Goal: Information Seeking & Learning: Check status

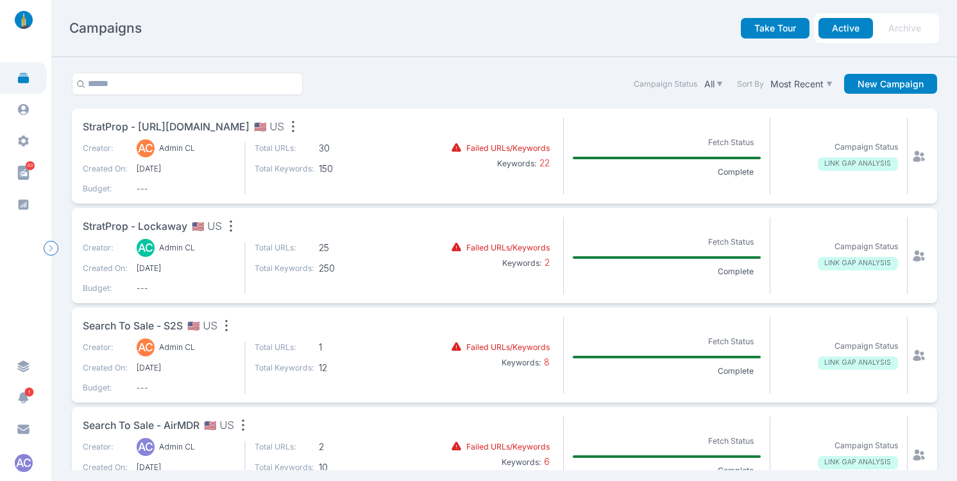
click at [250, 132] on span "StratProp - [URL][DOMAIN_NAME]" at bounding box center [166, 127] width 167 height 16
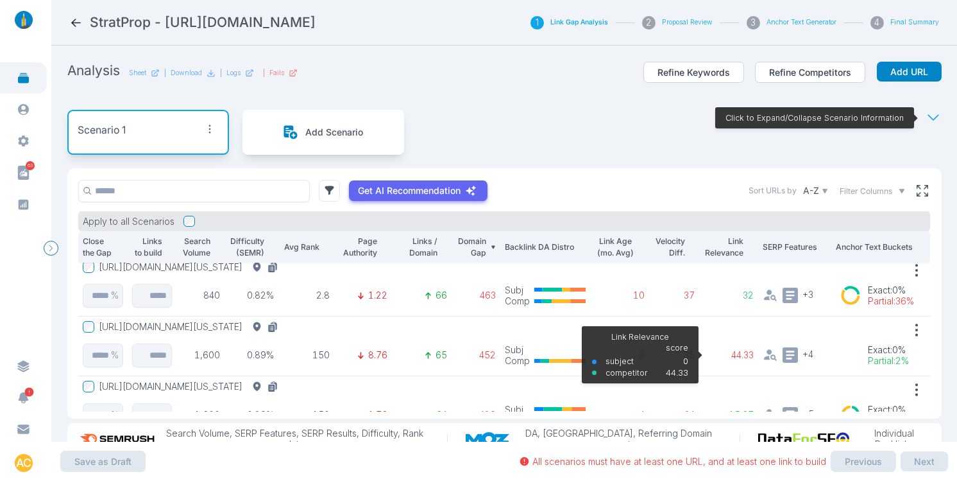
scroll to position [60, 0]
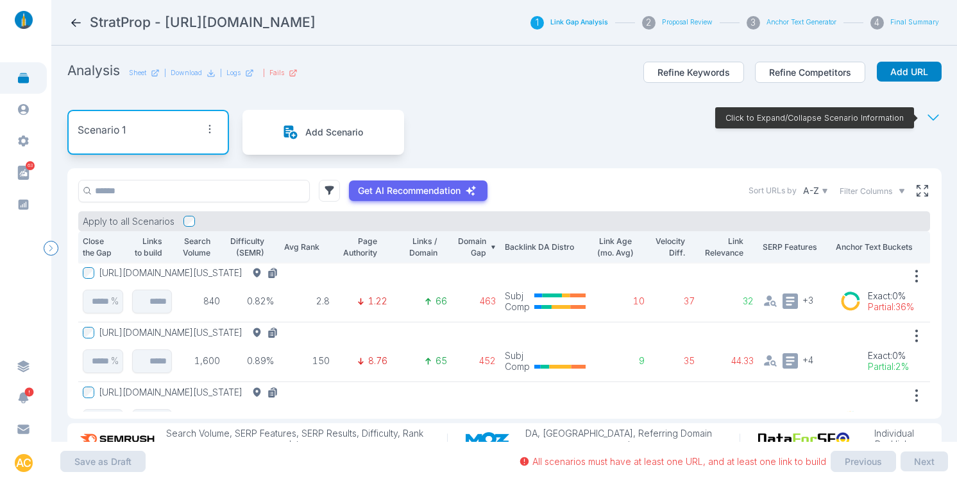
click at [198, 270] on button "[URL][DOMAIN_NAME][US_STATE]" at bounding box center [191, 273] width 184 height 12
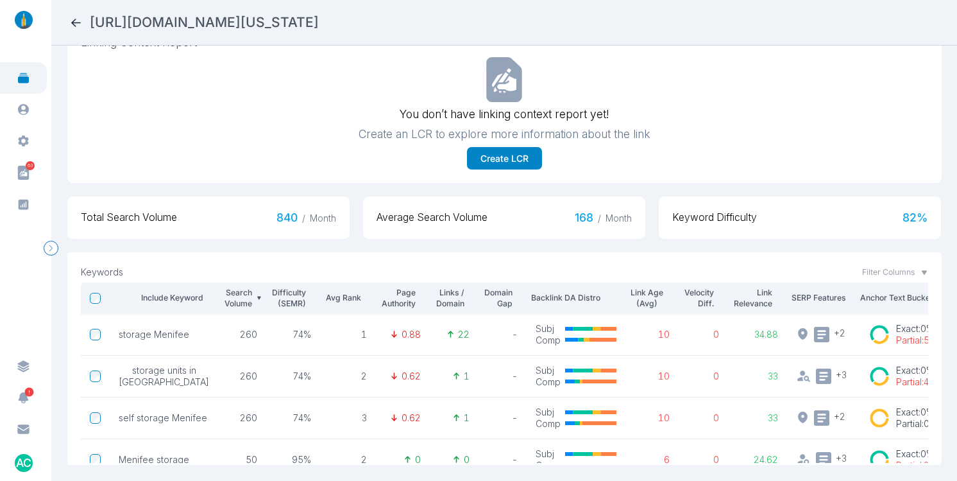
click at [83, 16] on div "[URL][DOMAIN_NAME][US_STATE]" at bounding box center [504, 22] width 870 height 18
click at [76, 21] on icon at bounding box center [75, 22] width 13 height 13
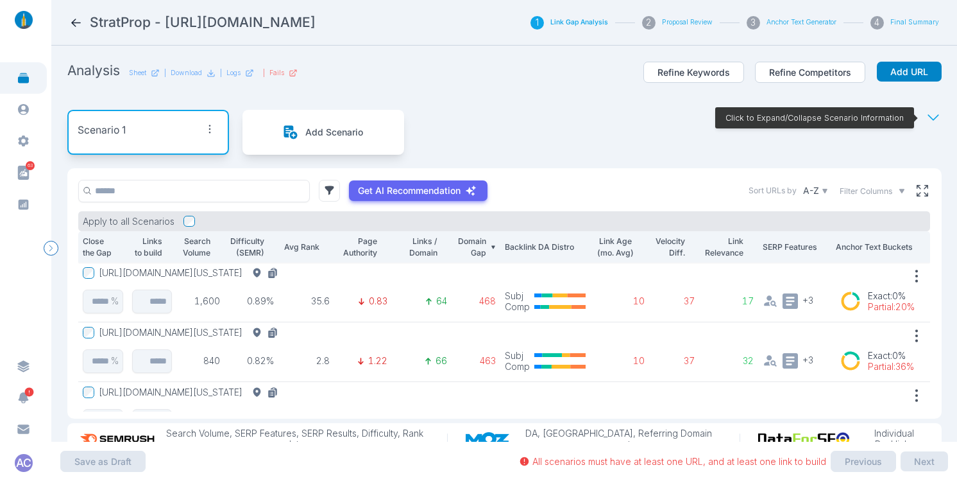
click at [259, 333] on button "[URL][DOMAIN_NAME][US_STATE]" at bounding box center [191, 333] width 184 height 12
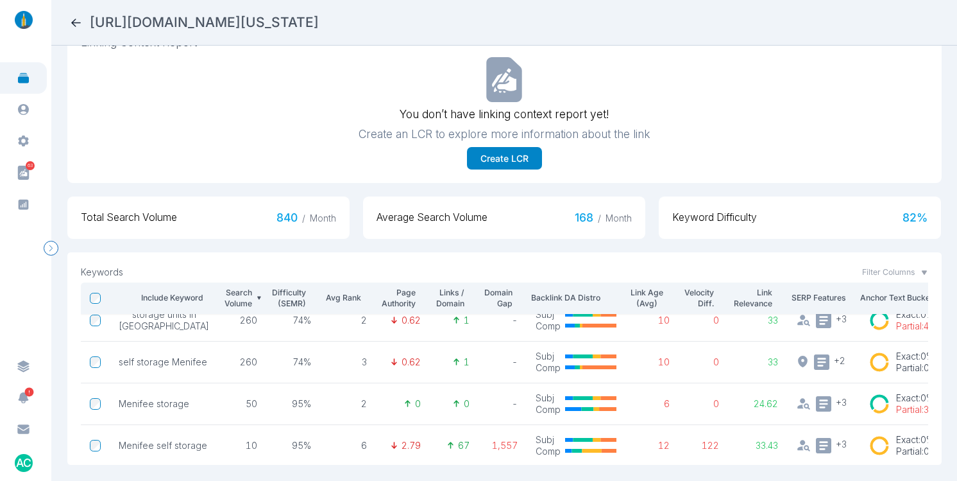
scroll to position [80, 0]
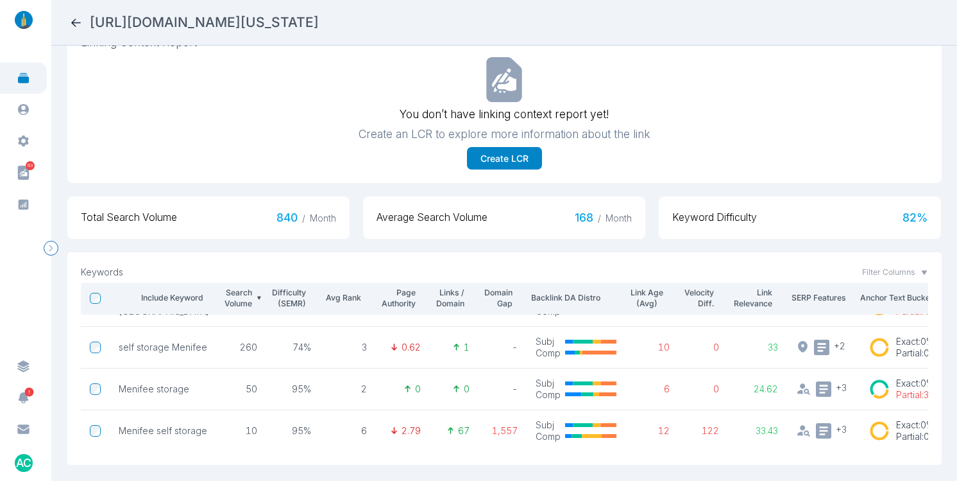
click at [65, 20] on nav "[URL][DOMAIN_NAME][US_STATE]" at bounding box center [504, 23] width 906 height 46
click at [68, 20] on nav "[URL][DOMAIN_NAME][US_STATE]" at bounding box center [504, 23] width 906 height 46
click at [80, 22] on icon at bounding box center [75, 22] width 13 height 13
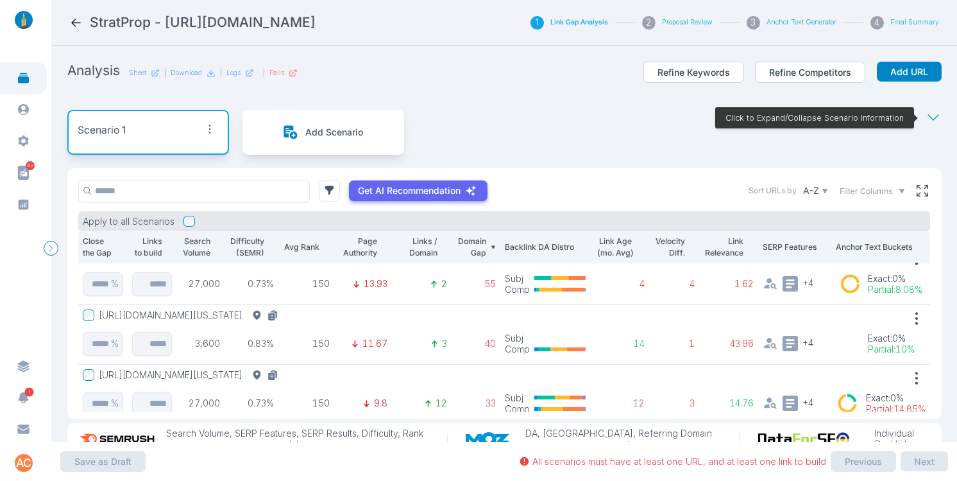
scroll to position [504, 0]
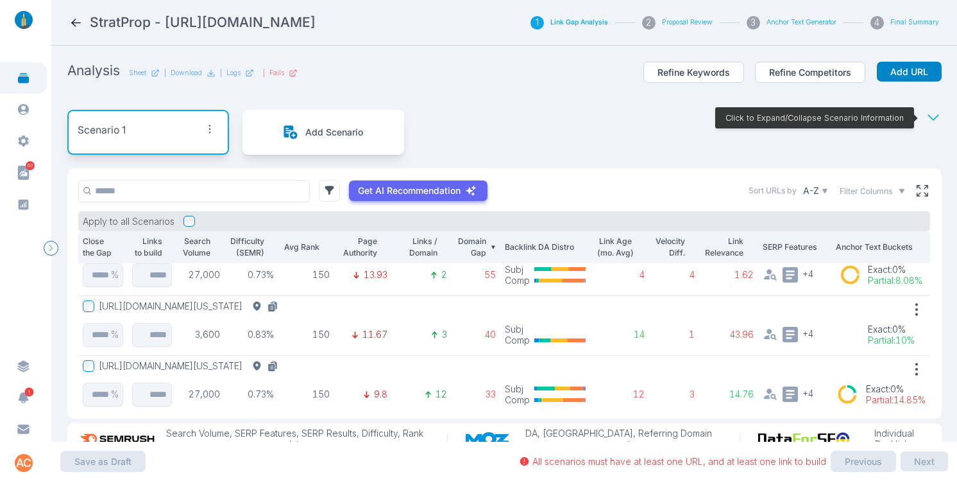
click at [283, 368] on button "[URL][DOMAIN_NAME][US_STATE]" at bounding box center [191, 366] width 184 height 12
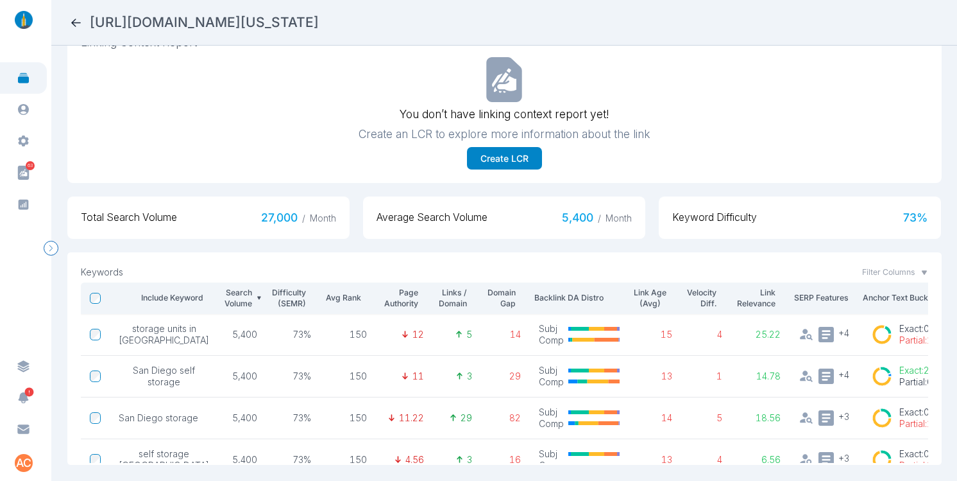
click at [74, 26] on icon at bounding box center [75, 22] width 13 height 13
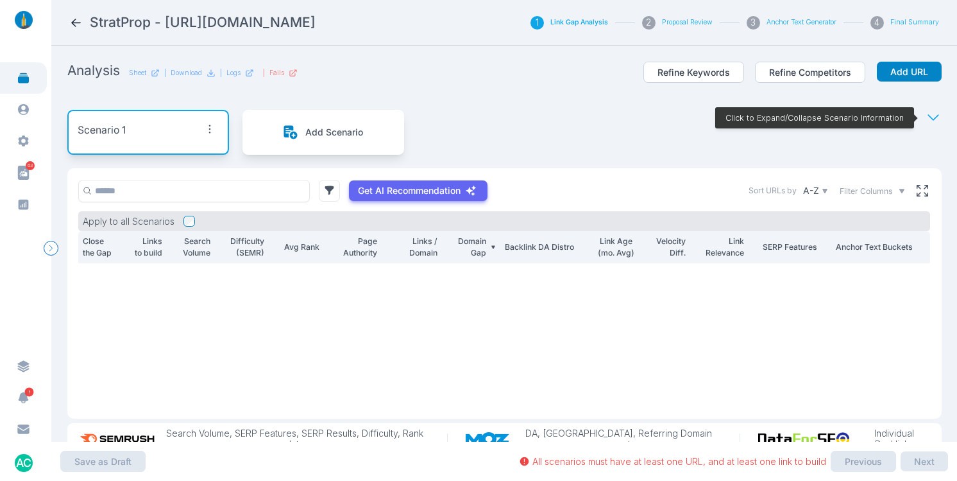
scroll to position [1520, 0]
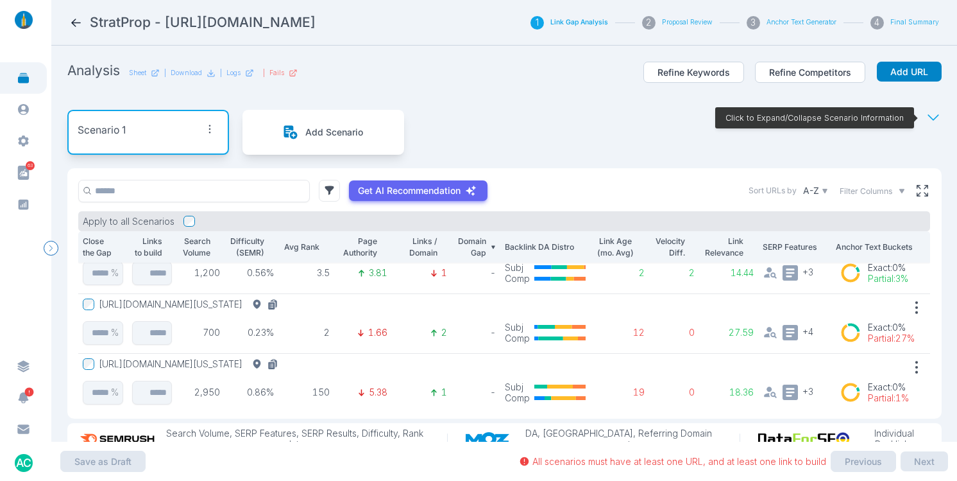
click at [283, 363] on button "[URL][DOMAIN_NAME][US_STATE]" at bounding box center [191, 364] width 184 height 12
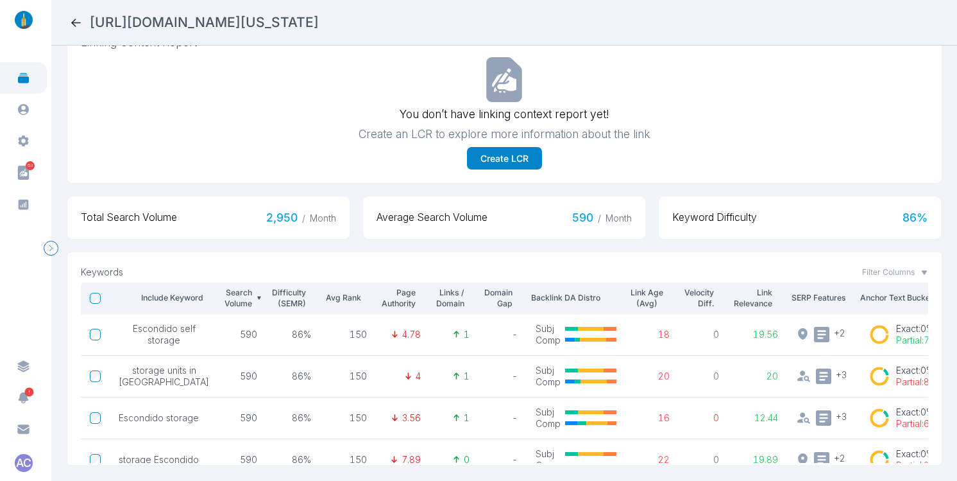
scroll to position [80, 0]
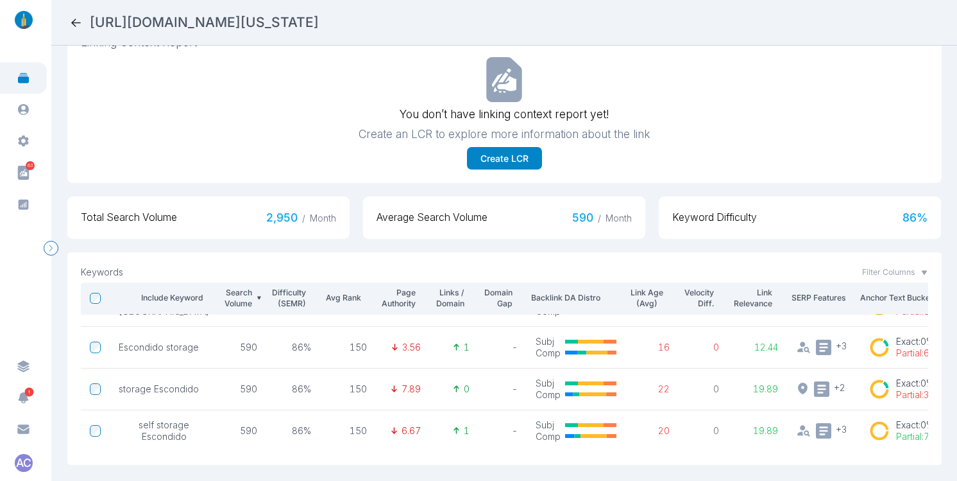
click at [74, 21] on icon at bounding box center [75, 22] width 13 height 13
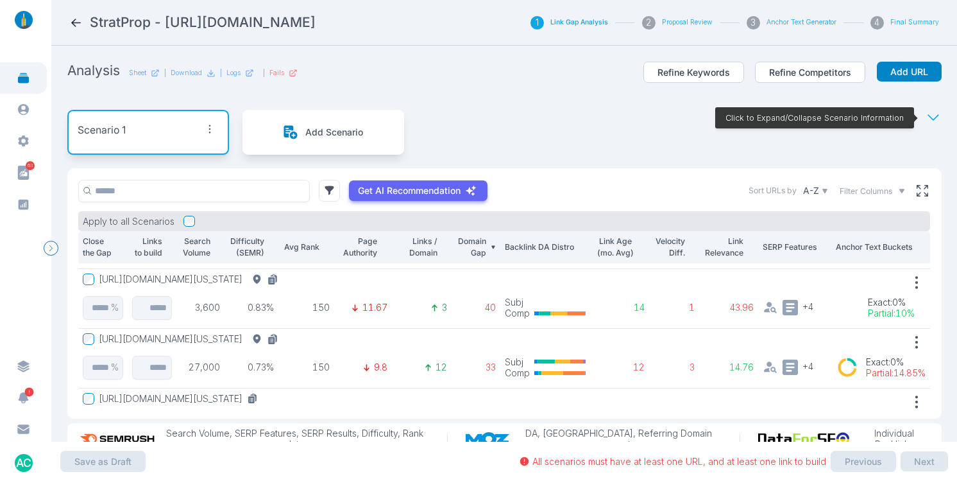
scroll to position [536, 0]
